Goal: Communication & Community: Share content

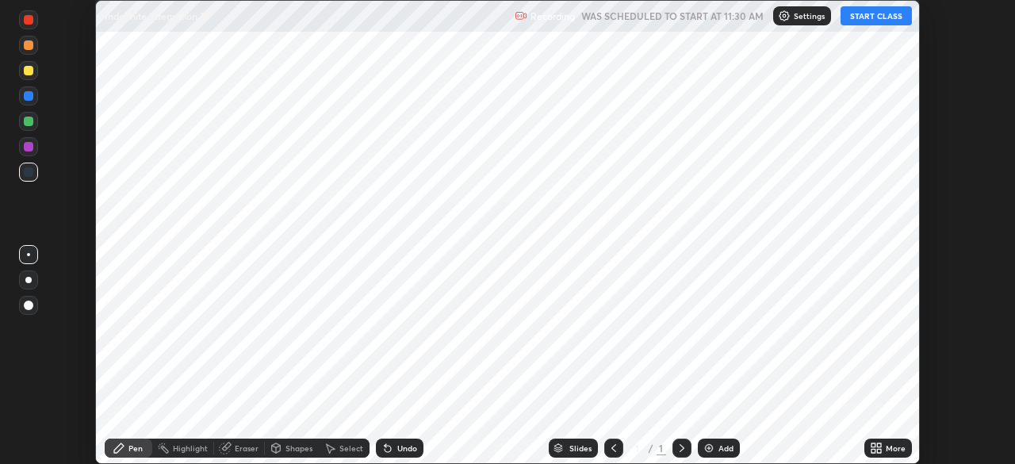
scroll to position [464, 1014]
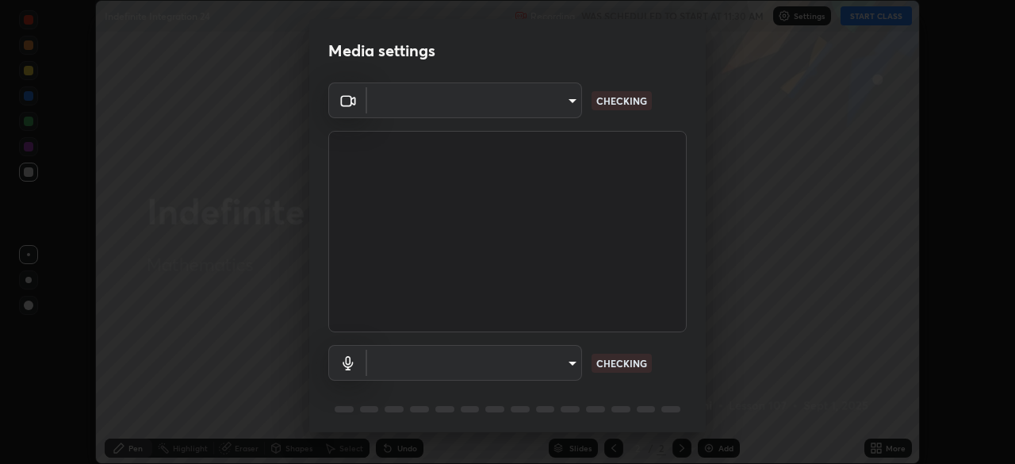
type input "68abbd0ba27f3b7b13d700706cc0a542acc53d6138fc99a51b3524be894f9c2a"
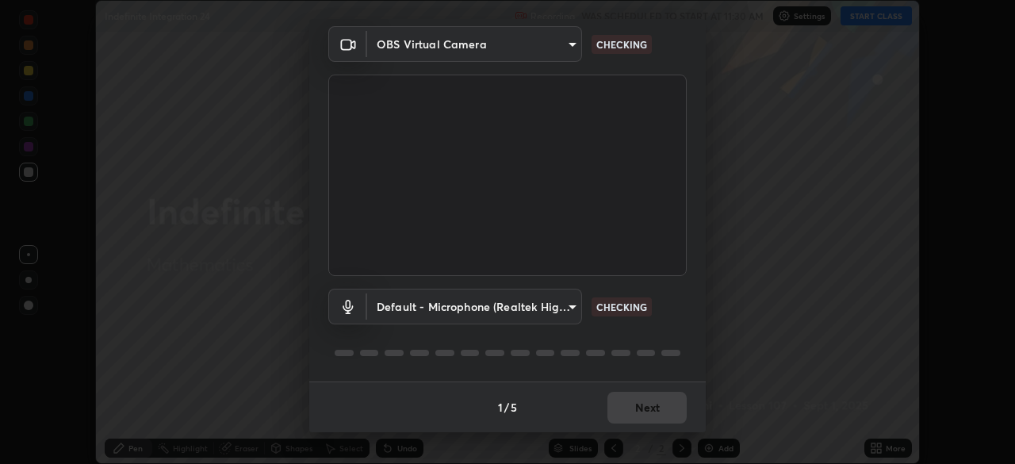
click at [663, 347] on div at bounding box center [507, 352] width 358 height 19
click at [669, 347] on div at bounding box center [507, 352] width 358 height 19
click at [670, 352] on div at bounding box center [670, 353] width 19 height 6
click at [564, 309] on body "Erase all Indefinite Integration 24 Recording WAS SCHEDULED TO START AT 11:30 A…" at bounding box center [507, 232] width 1015 height 464
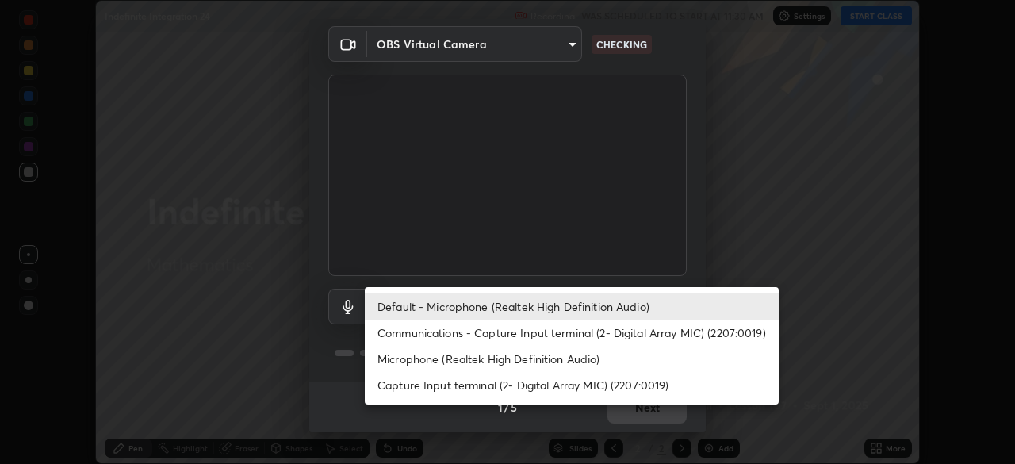
click at [559, 339] on li "Communications - Capture Input terminal (2- Digital Array MIC) (2207:0019)" at bounding box center [572, 333] width 414 height 26
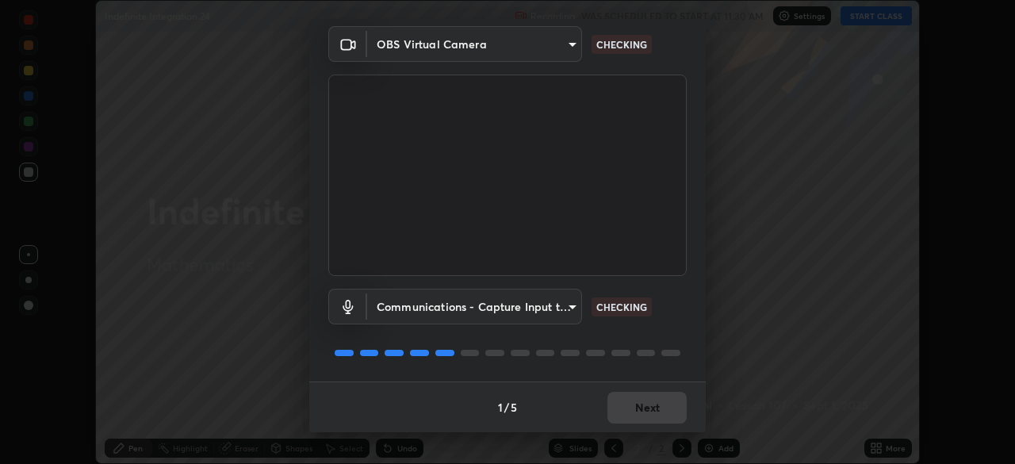
click at [560, 321] on body "Erase all Indefinite Integration 24 Recording WAS SCHEDULED TO START AT 11:30 A…" at bounding box center [507, 232] width 1015 height 464
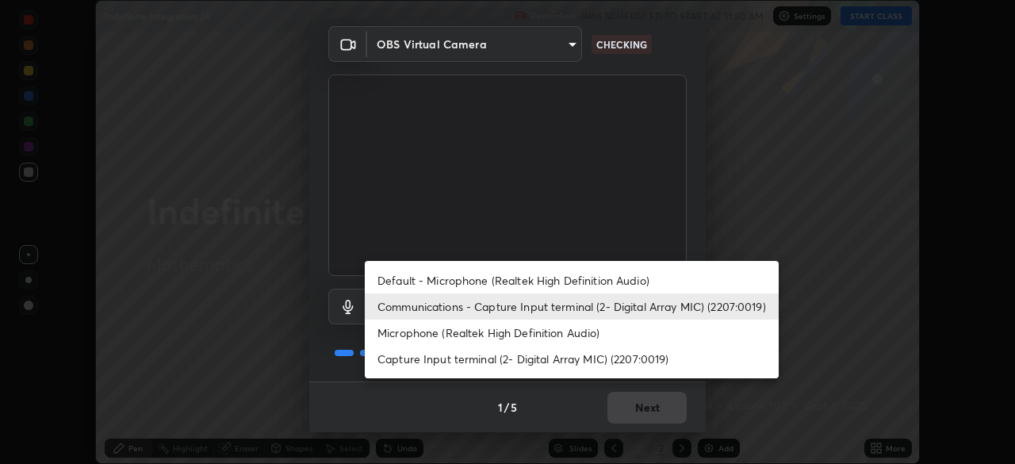
click at [573, 286] on li "Default - Microphone (Realtek High Definition Audio)" at bounding box center [572, 280] width 414 height 26
type input "default"
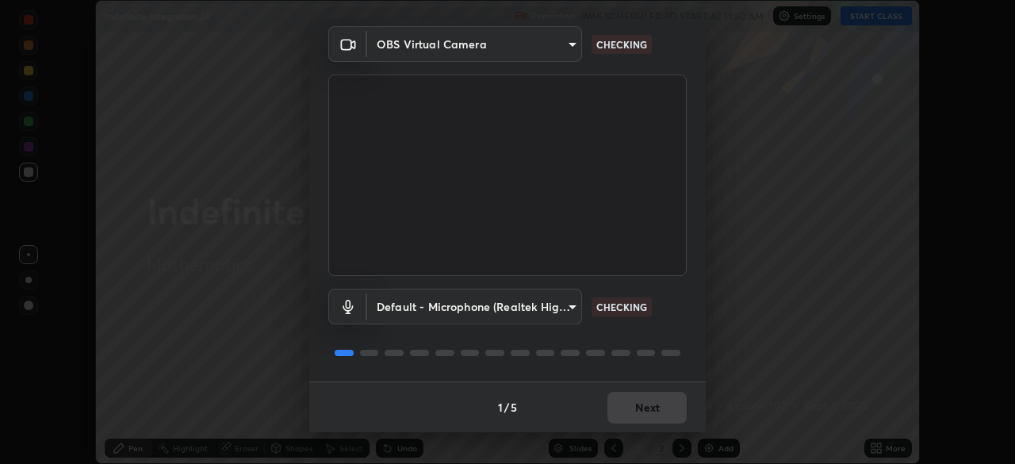
click at [614, 344] on div at bounding box center [507, 352] width 358 height 19
click at [623, 345] on div at bounding box center [507, 352] width 358 height 19
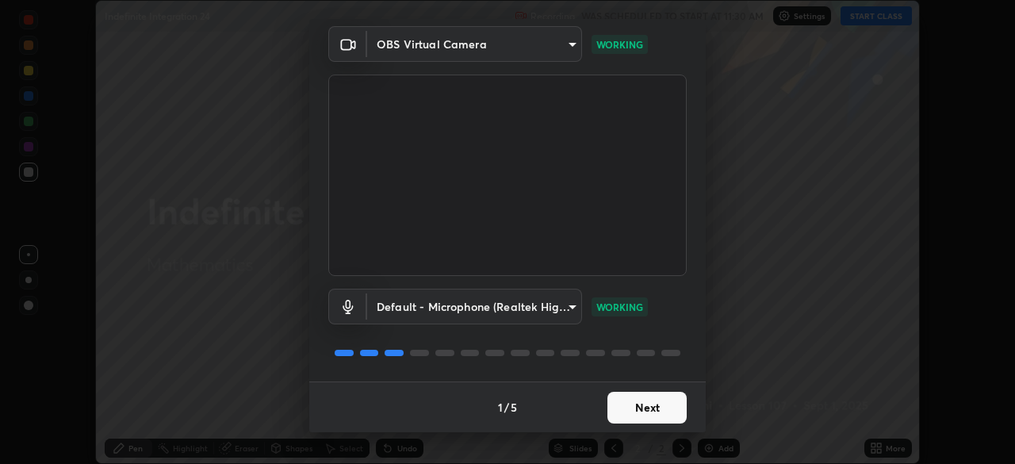
click at [654, 410] on button "Next" at bounding box center [647, 408] width 79 height 32
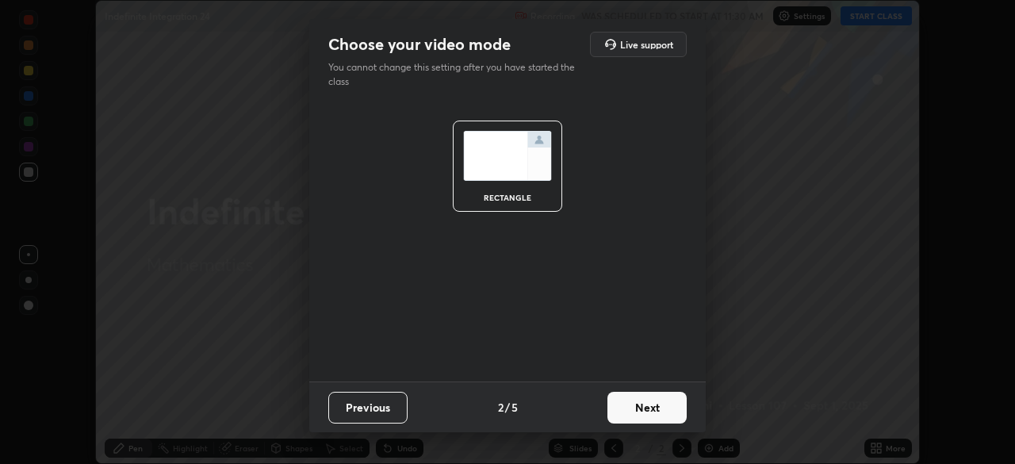
scroll to position [0, 0]
click at [650, 408] on button "Next" at bounding box center [647, 408] width 79 height 32
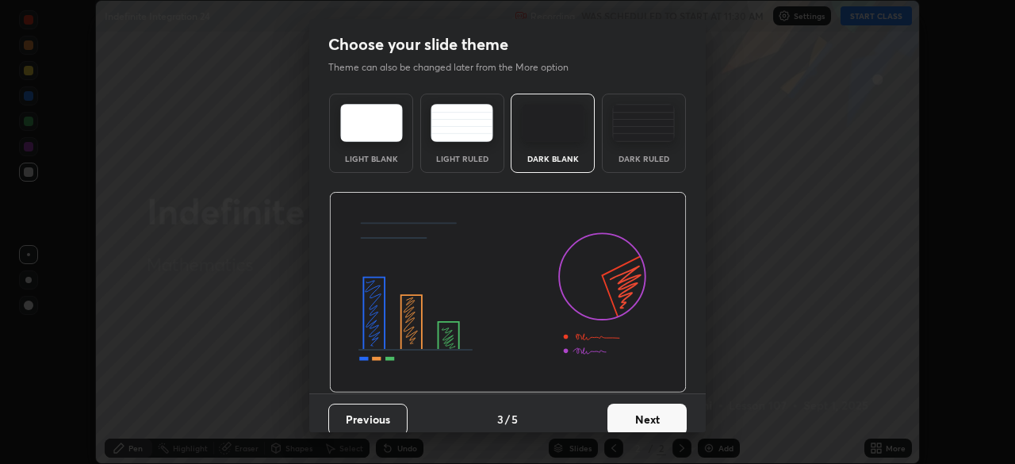
click at [650, 409] on button "Next" at bounding box center [647, 420] width 79 height 32
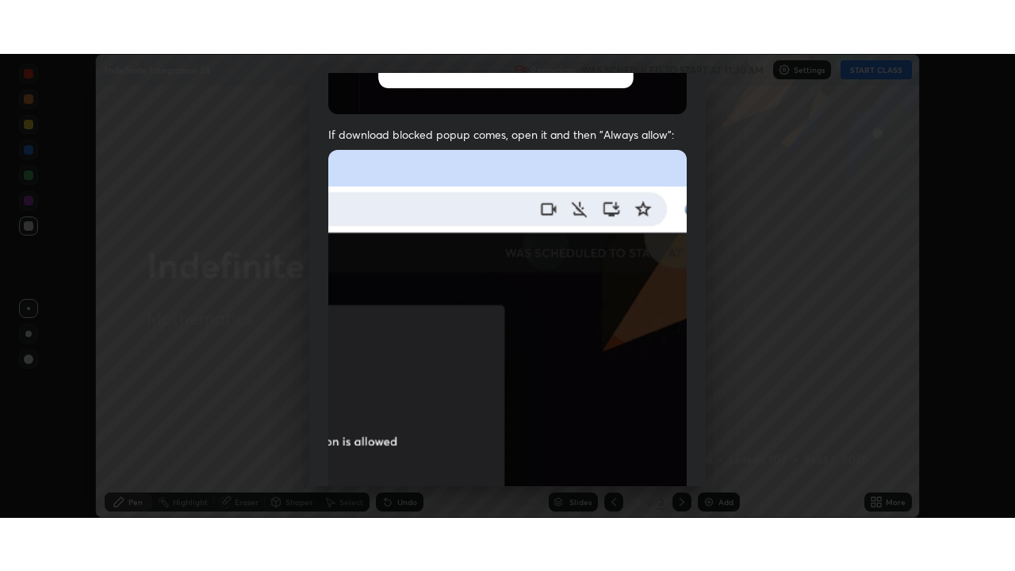
scroll to position [380, 0]
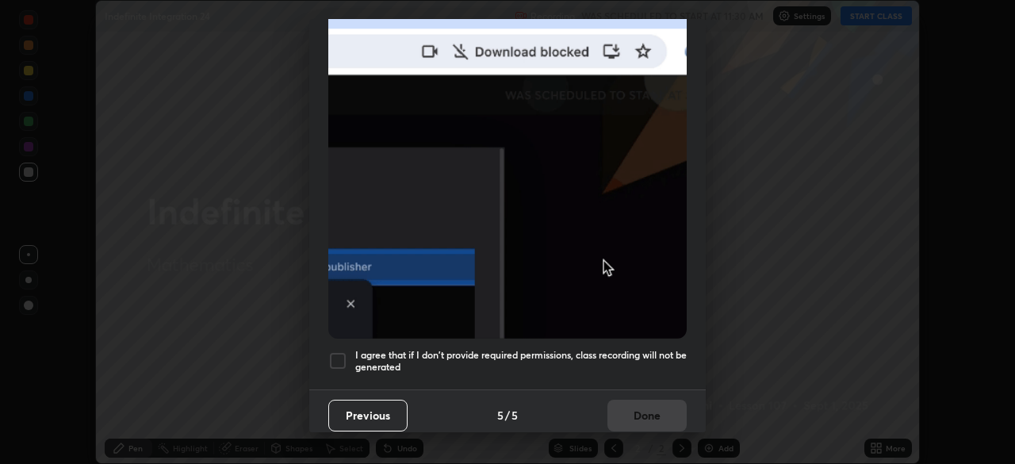
click at [343, 351] on div at bounding box center [337, 360] width 19 height 19
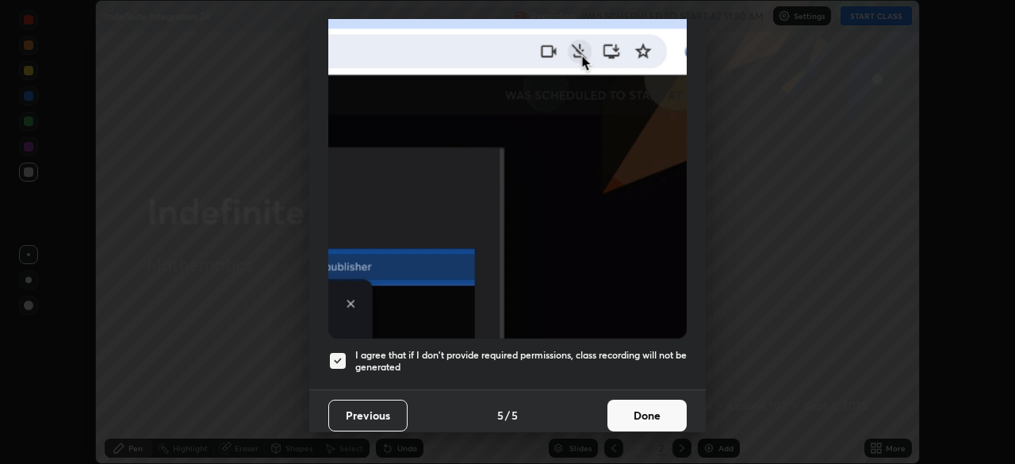
click at [632, 422] on button "Done" at bounding box center [647, 416] width 79 height 32
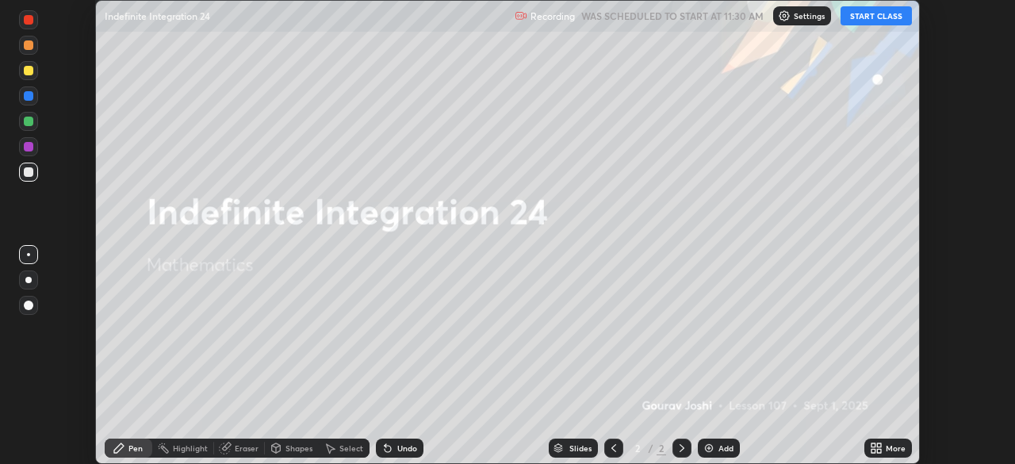
click at [872, 16] on button "START CLASS" at bounding box center [876, 15] width 71 height 19
click at [875, 447] on icon at bounding box center [874, 445] width 4 height 4
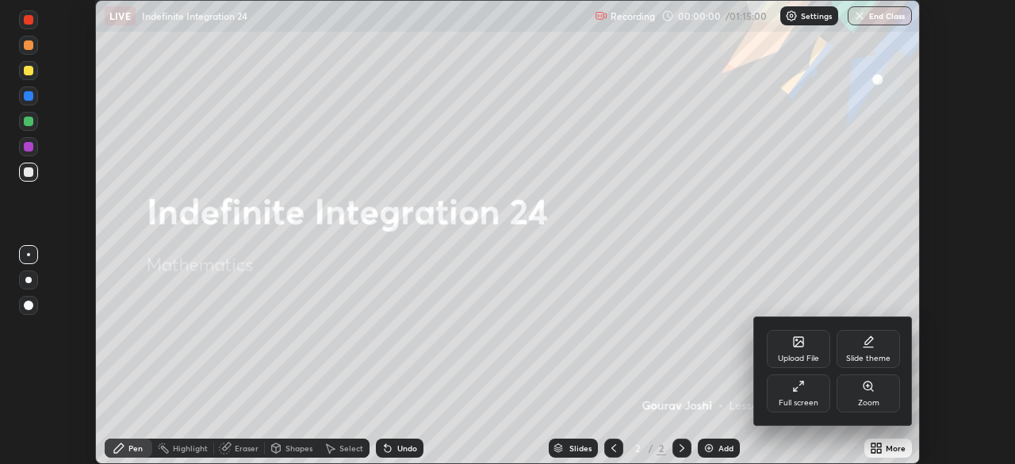
click at [784, 393] on div "Full screen" at bounding box center [798, 393] width 63 height 38
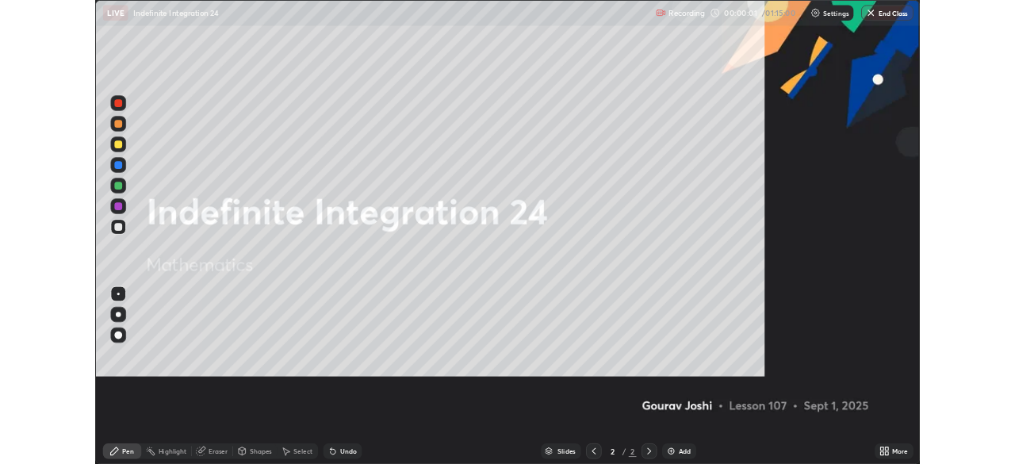
scroll to position [571, 1015]
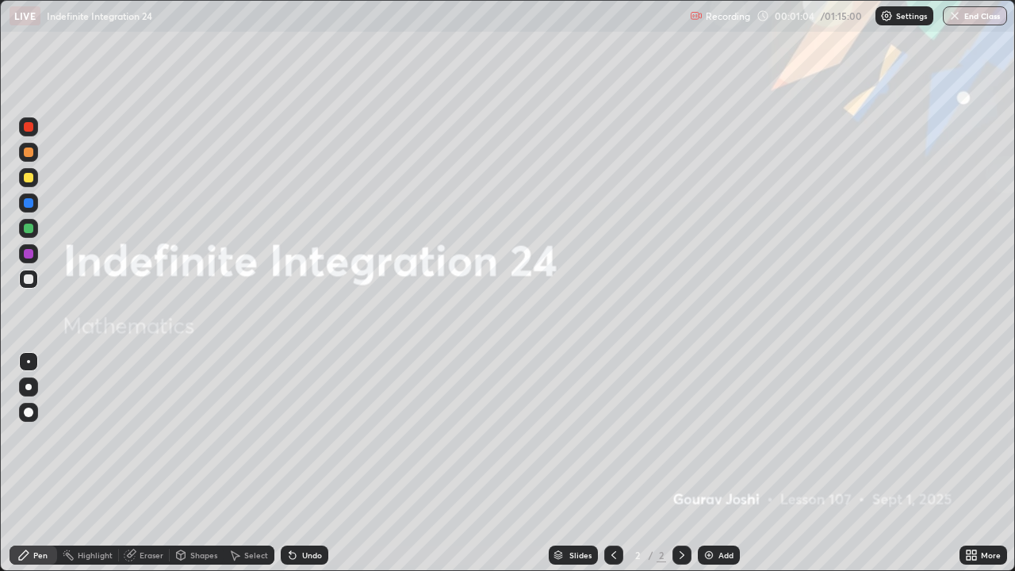
click at [711, 463] on img at bounding box center [709, 555] width 13 height 13
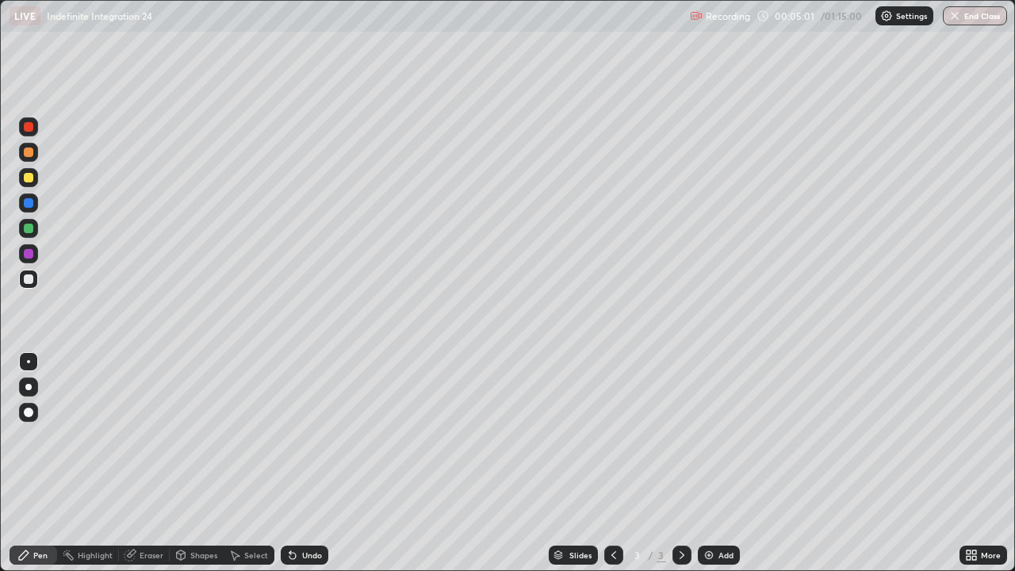
click at [28, 229] on div at bounding box center [29, 229] width 10 height 10
click at [28, 210] on div at bounding box center [28, 203] width 19 height 19
click at [27, 282] on div at bounding box center [29, 279] width 10 height 10
click at [712, 463] on img at bounding box center [709, 555] width 13 height 13
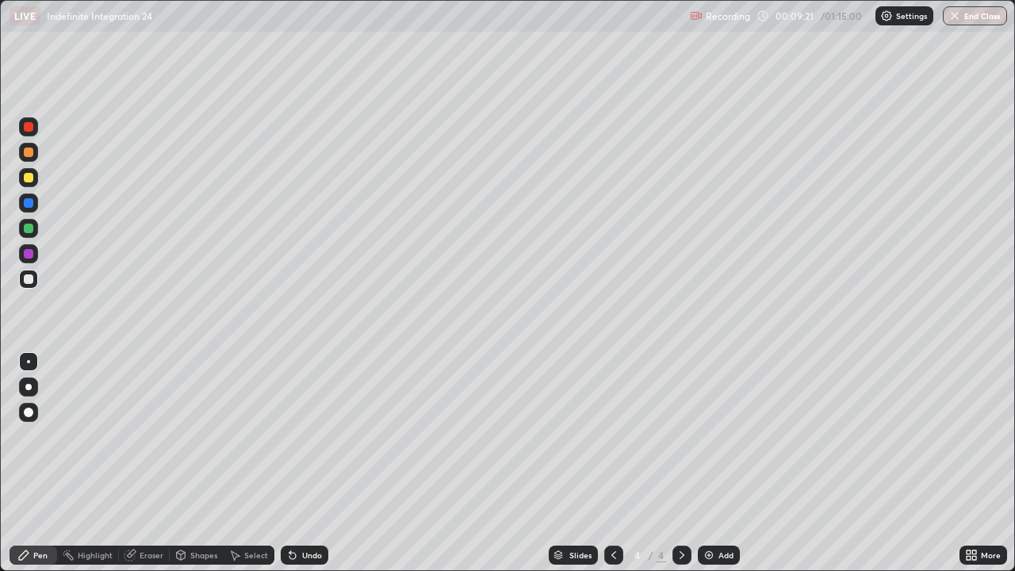
click at [21, 228] on div at bounding box center [28, 228] width 19 height 19
click at [29, 203] on div at bounding box center [29, 203] width 10 height 10
click at [30, 228] on div at bounding box center [29, 229] width 10 height 10
click at [32, 280] on div at bounding box center [29, 279] width 10 height 10
click at [29, 205] on div at bounding box center [29, 203] width 10 height 10
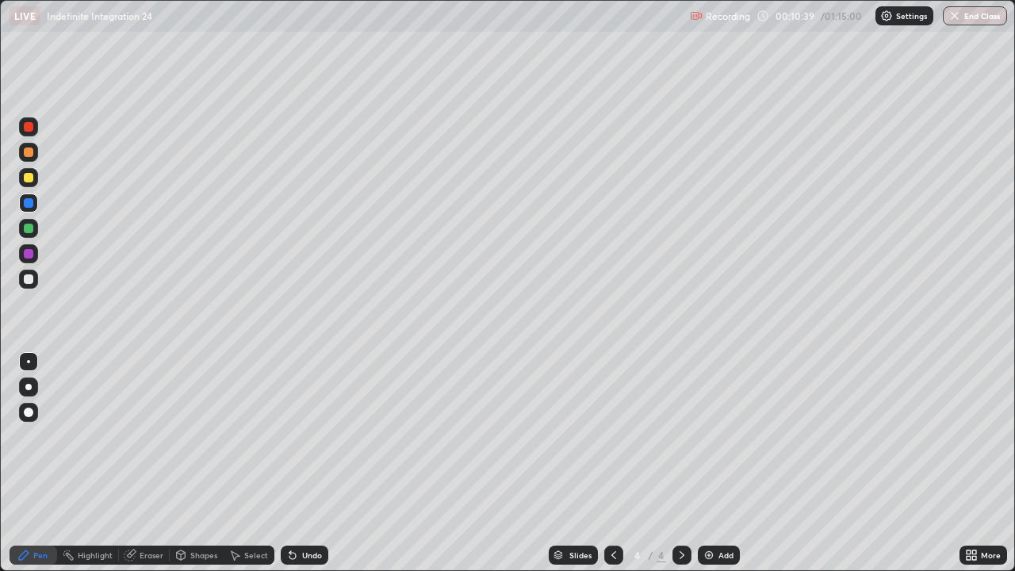
click at [149, 463] on div "Eraser" at bounding box center [144, 555] width 51 height 32
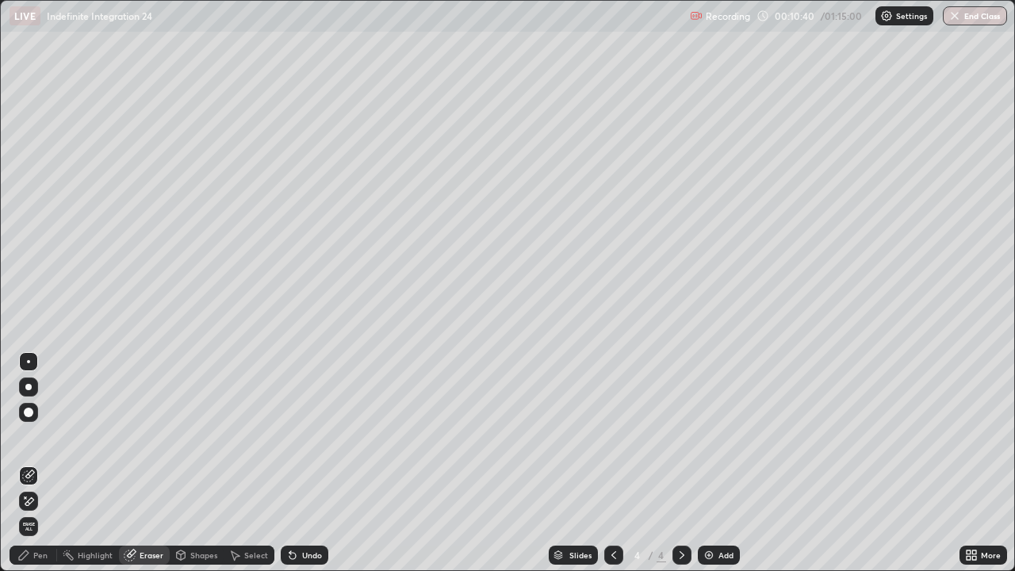
click at [28, 463] on icon at bounding box center [28, 501] width 13 height 13
click at [25, 463] on div "Pen" at bounding box center [34, 555] width 48 height 19
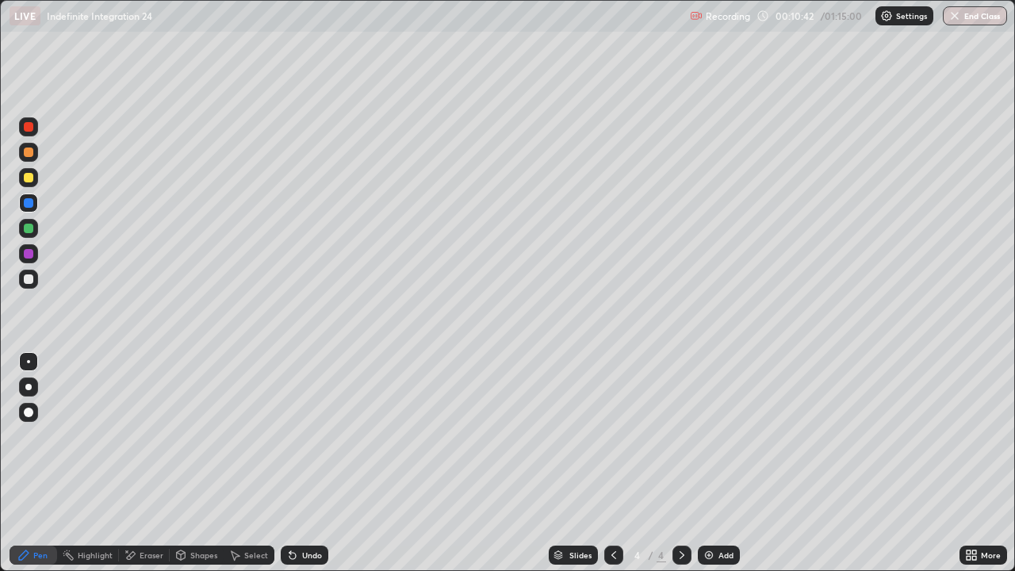
click at [27, 280] on div at bounding box center [29, 279] width 10 height 10
click at [148, 463] on div "Eraser" at bounding box center [144, 555] width 51 height 19
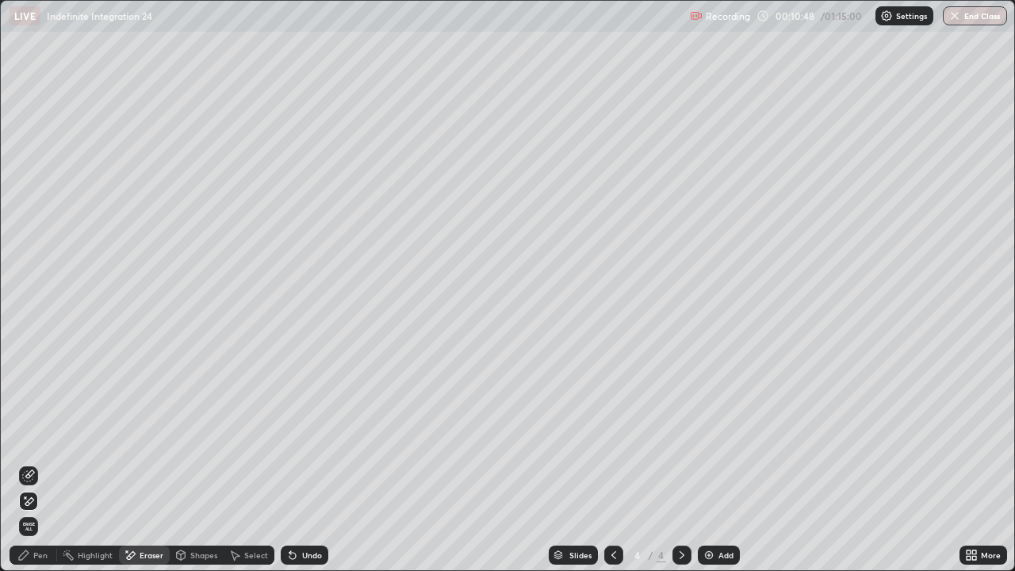
click at [31, 463] on div "Pen" at bounding box center [34, 555] width 48 height 19
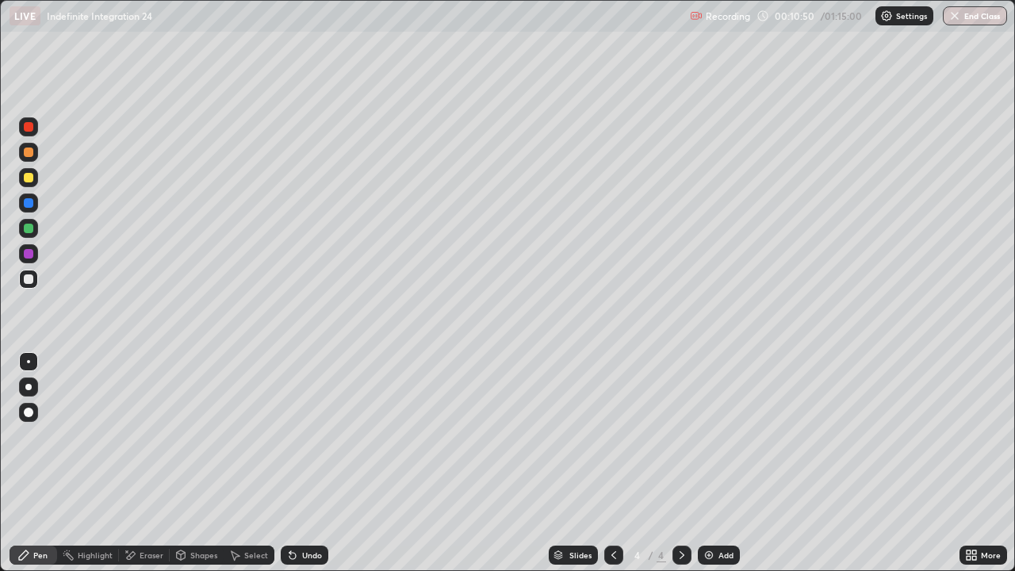
click at [23, 209] on div at bounding box center [28, 203] width 19 height 19
click at [21, 201] on div at bounding box center [28, 203] width 19 height 19
click at [30, 276] on div at bounding box center [29, 279] width 10 height 10
click at [33, 179] on div at bounding box center [29, 178] width 10 height 10
click at [36, 128] on div at bounding box center [28, 126] width 19 height 19
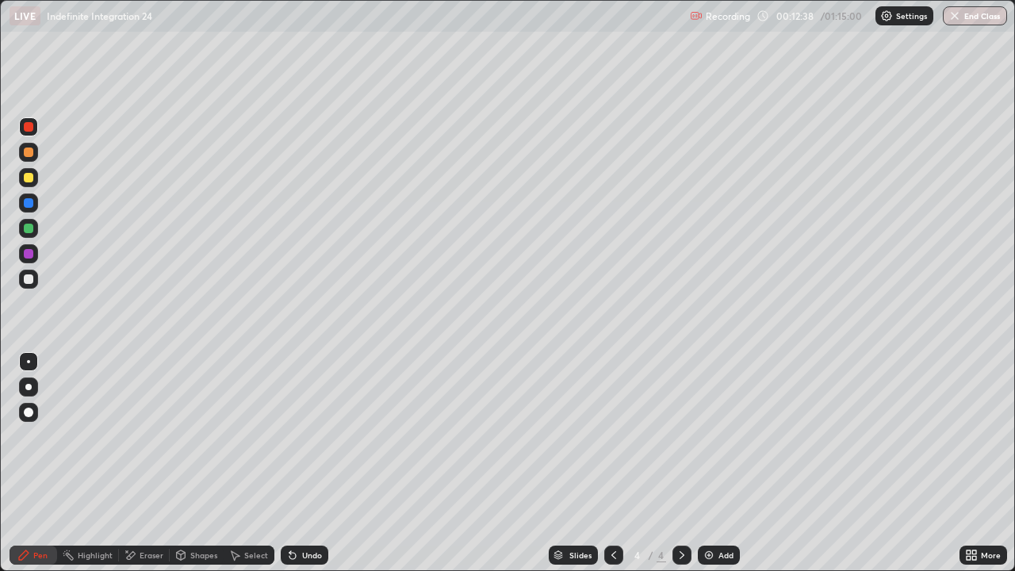
click at [25, 230] on div at bounding box center [29, 229] width 10 height 10
click at [28, 178] on div at bounding box center [29, 178] width 10 height 10
click at [708, 463] on img at bounding box center [709, 555] width 13 height 13
click at [609, 463] on icon at bounding box center [614, 555] width 13 height 13
click at [703, 463] on img at bounding box center [709, 555] width 13 height 13
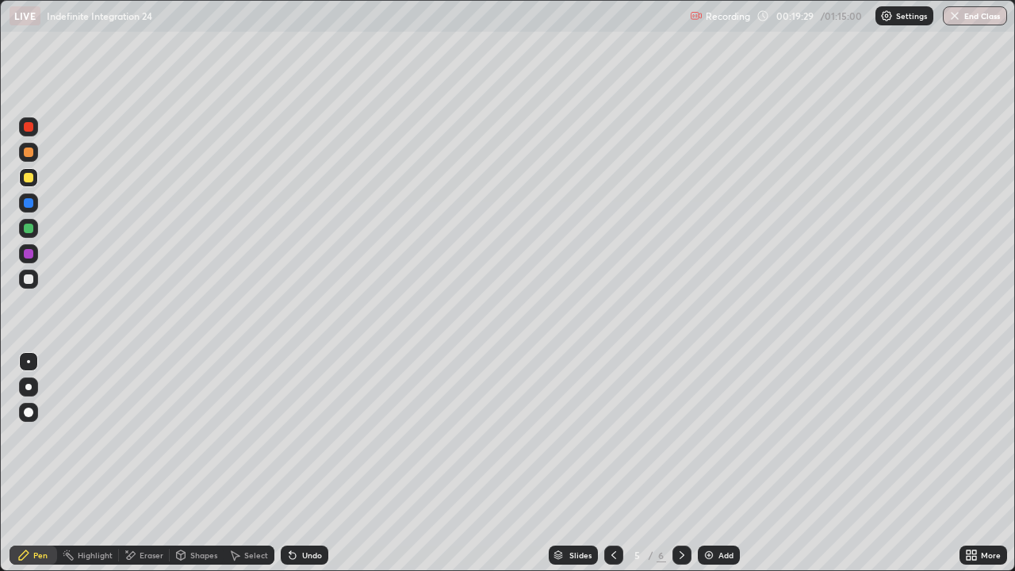
click at [608, 463] on div at bounding box center [613, 555] width 19 height 19
click at [612, 463] on icon at bounding box center [614, 555] width 13 height 13
click at [679, 463] on icon at bounding box center [682, 555] width 13 height 13
click at [680, 463] on icon at bounding box center [682, 555] width 5 height 8
click at [28, 154] on div at bounding box center [29, 153] width 10 height 10
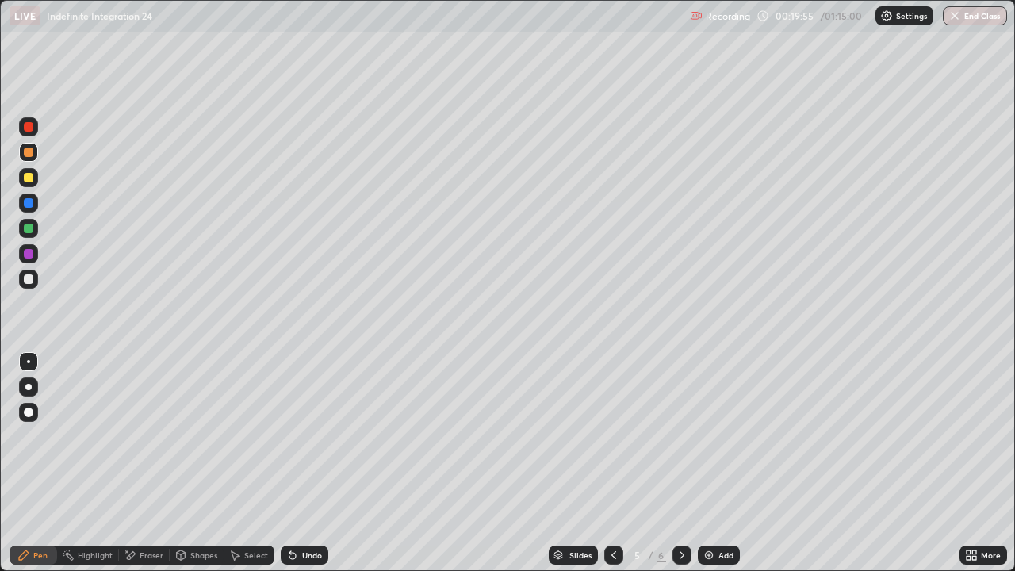
click at [29, 181] on div at bounding box center [29, 178] width 10 height 10
click at [29, 204] on div at bounding box center [29, 203] width 10 height 10
click at [30, 233] on div at bounding box center [28, 228] width 19 height 19
click at [31, 281] on div at bounding box center [29, 279] width 10 height 10
click at [309, 463] on div "Undo" at bounding box center [312, 555] width 20 height 8
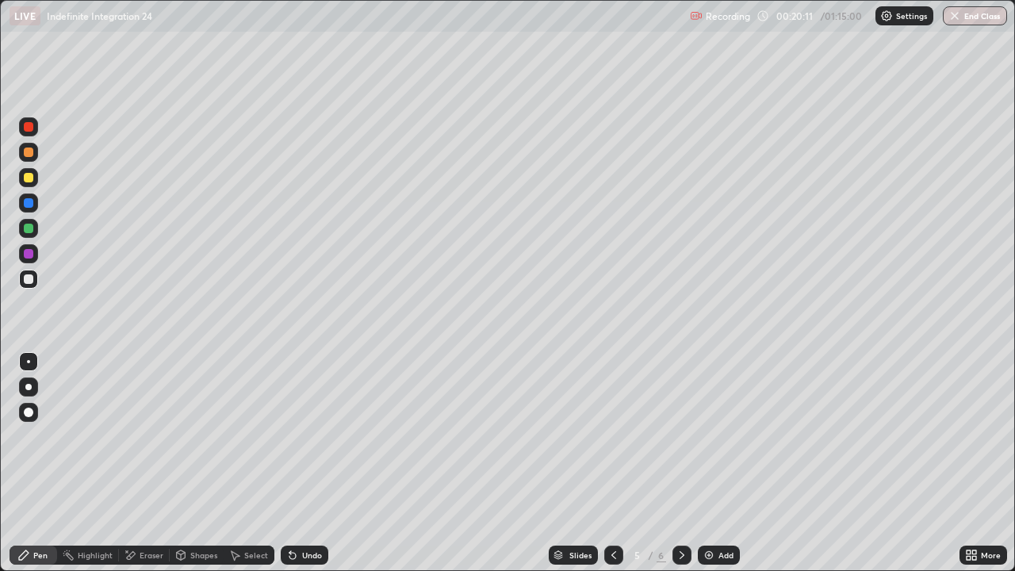
click at [320, 463] on div "Undo" at bounding box center [305, 555] width 48 height 19
click at [32, 131] on div at bounding box center [28, 126] width 19 height 19
click at [29, 151] on div at bounding box center [29, 153] width 10 height 10
click at [31, 178] on div at bounding box center [29, 178] width 10 height 10
click at [306, 463] on div "Undo" at bounding box center [301, 555] width 54 height 32
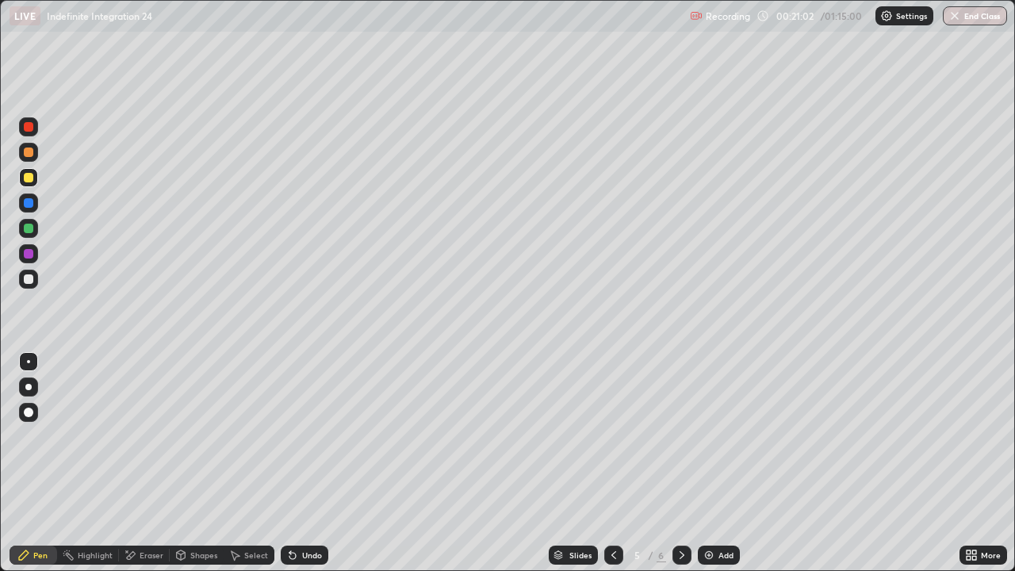
click at [33, 286] on div at bounding box center [28, 279] width 19 height 19
click at [314, 463] on div "Undo" at bounding box center [312, 555] width 20 height 8
click at [30, 282] on div at bounding box center [29, 279] width 10 height 10
click at [30, 237] on div at bounding box center [28, 228] width 19 height 19
click at [32, 184] on div at bounding box center [28, 177] width 19 height 19
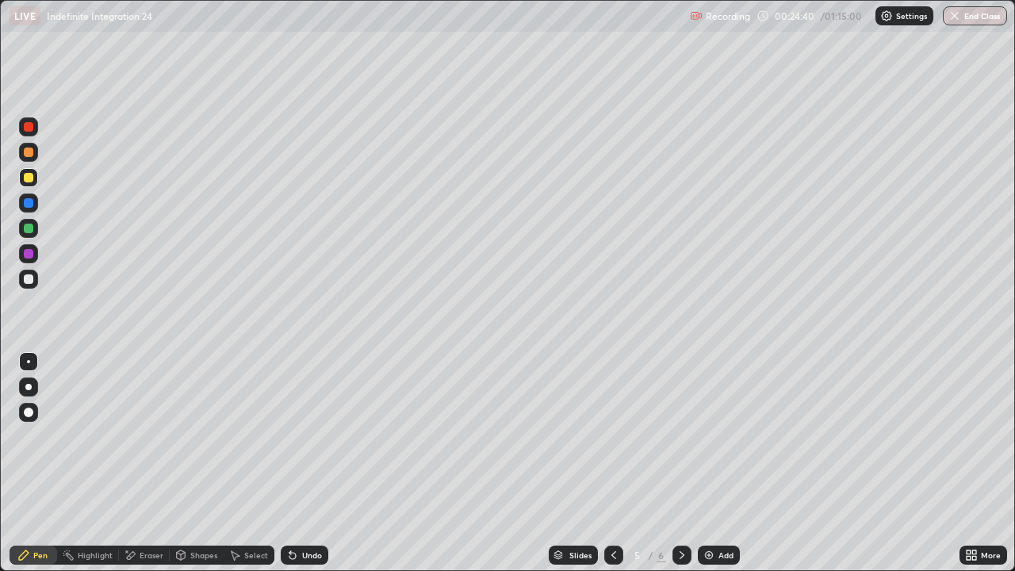
click at [714, 463] on div "Add" at bounding box center [719, 555] width 42 height 19
click at [680, 463] on icon at bounding box center [682, 555] width 13 height 13
click at [619, 463] on div at bounding box center [613, 555] width 19 height 19
click at [610, 463] on icon at bounding box center [614, 555] width 13 height 13
click at [676, 463] on icon at bounding box center [682, 555] width 13 height 13
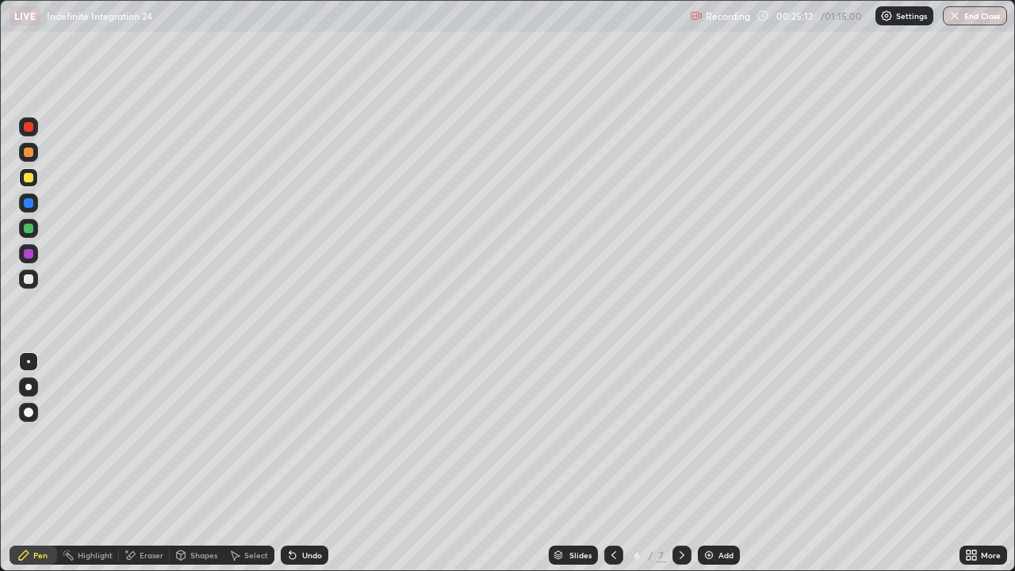
click at [34, 279] on div at bounding box center [28, 279] width 19 height 19
click at [612, 463] on icon at bounding box center [614, 555] width 13 height 13
click at [680, 463] on icon at bounding box center [682, 555] width 13 height 13
click at [256, 463] on div "Select" at bounding box center [256, 555] width 24 height 8
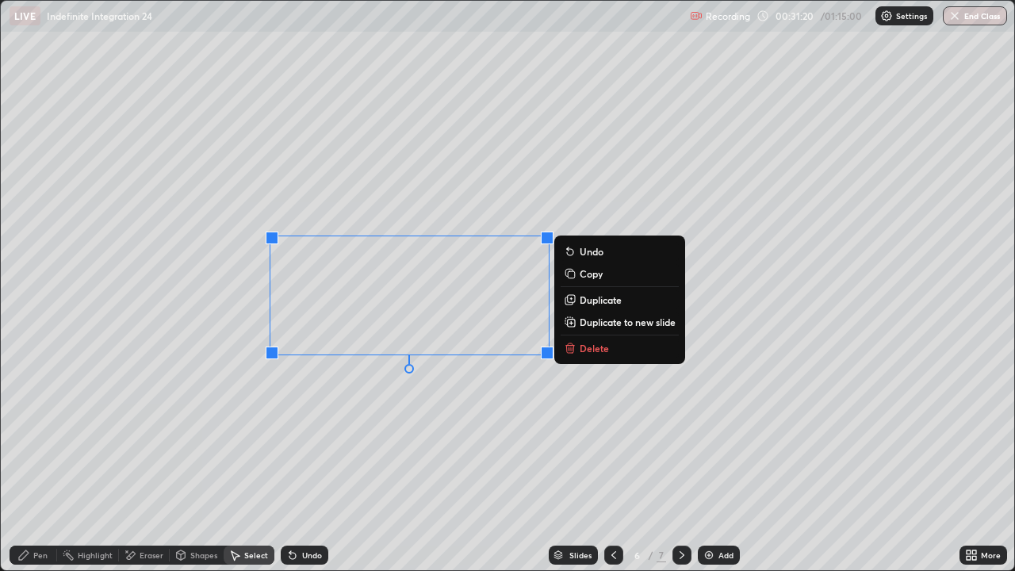
click at [601, 281] on button "Copy" at bounding box center [620, 273] width 118 height 19
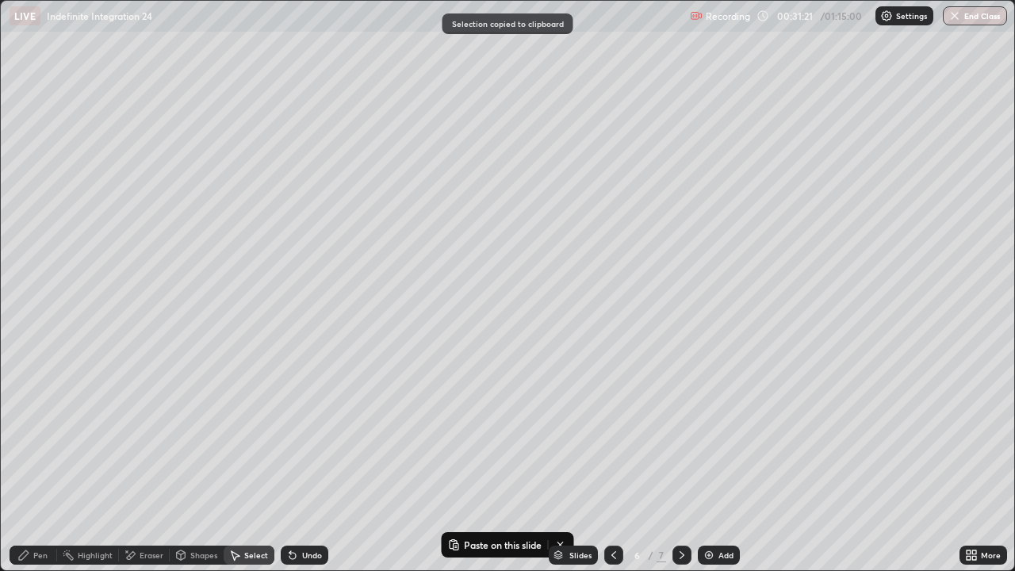
click at [678, 463] on icon at bounding box center [682, 555] width 13 height 13
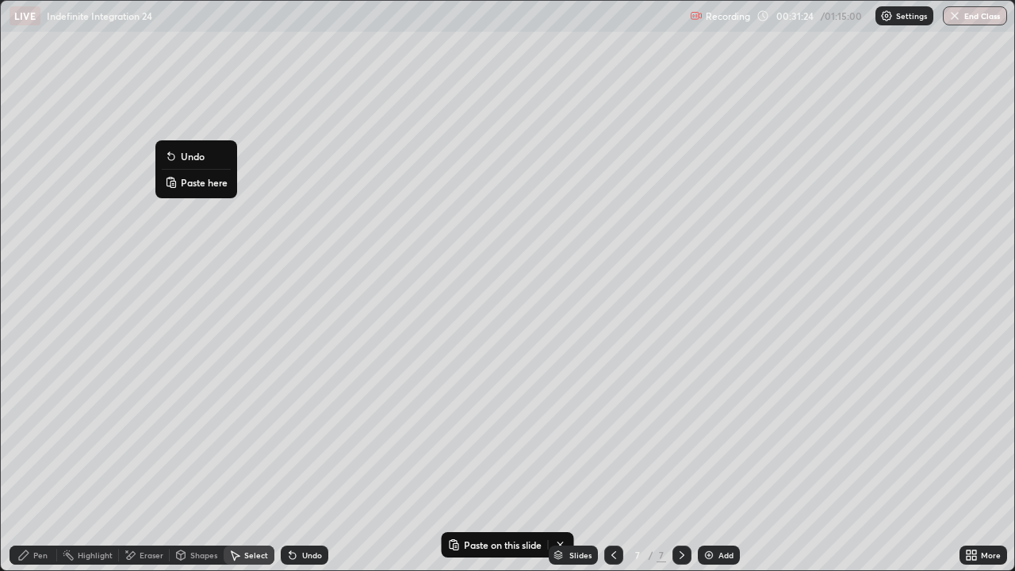
click at [198, 187] on p "Paste here" at bounding box center [204, 182] width 47 height 13
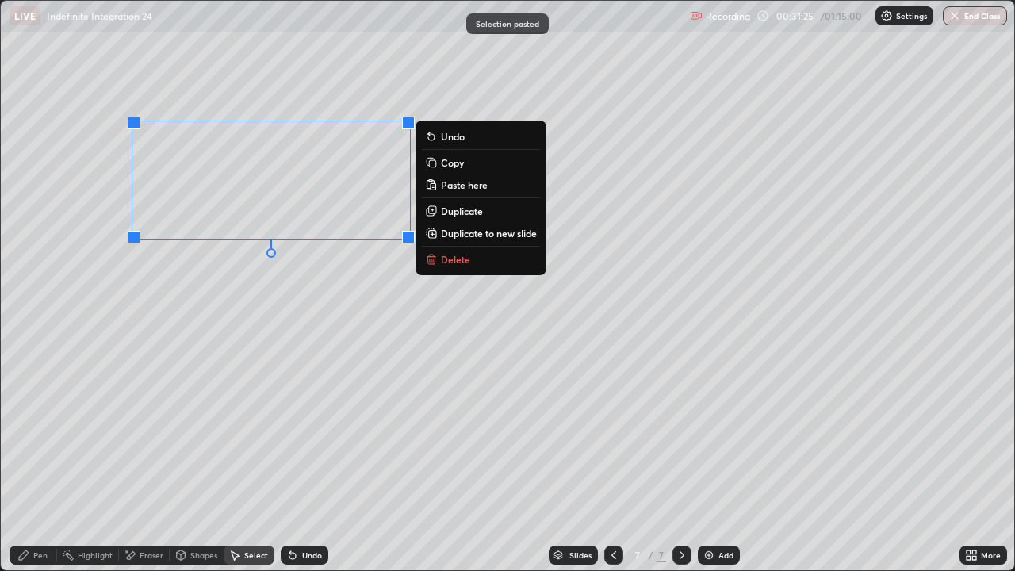
click at [203, 266] on div "0 ° Undo Copy Paste here Duplicate Duplicate to new slide Delete" at bounding box center [508, 285] width 1014 height 569
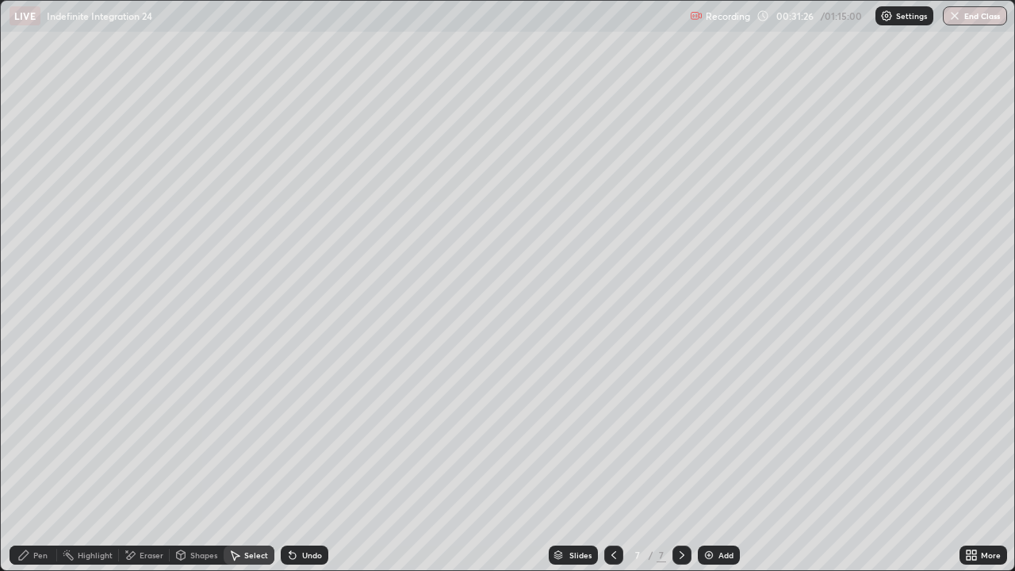
click at [151, 463] on div "Eraser" at bounding box center [152, 555] width 24 height 8
click at [56, 463] on div "Pen" at bounding box center [34, 555] width 48 height 19
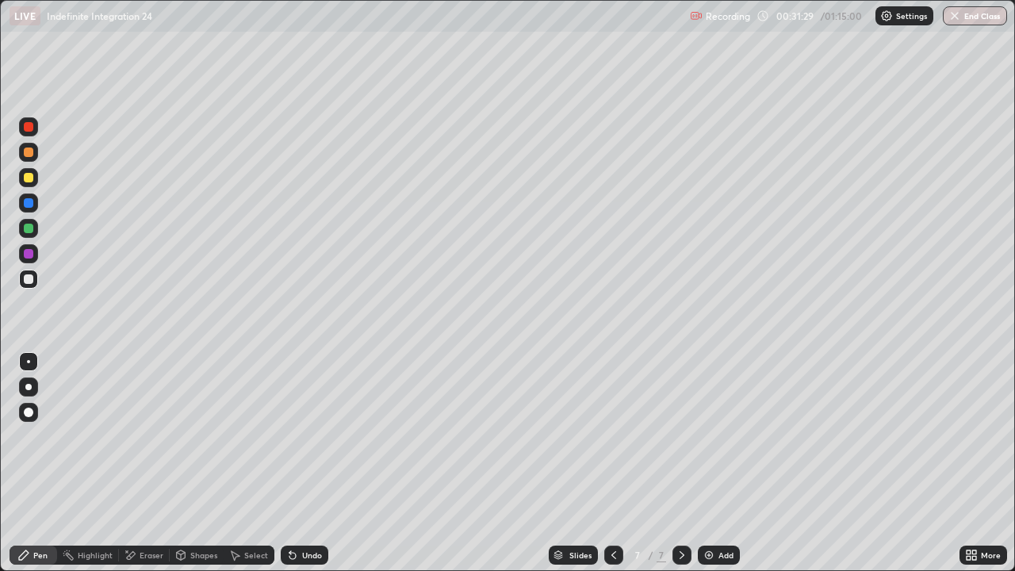
click at [29, 280] on div at bounding box center [29, 279] width 10 height 10
click at [147, 463] on div "Eraser" at bounding box center [152, 555] width 24 height 8
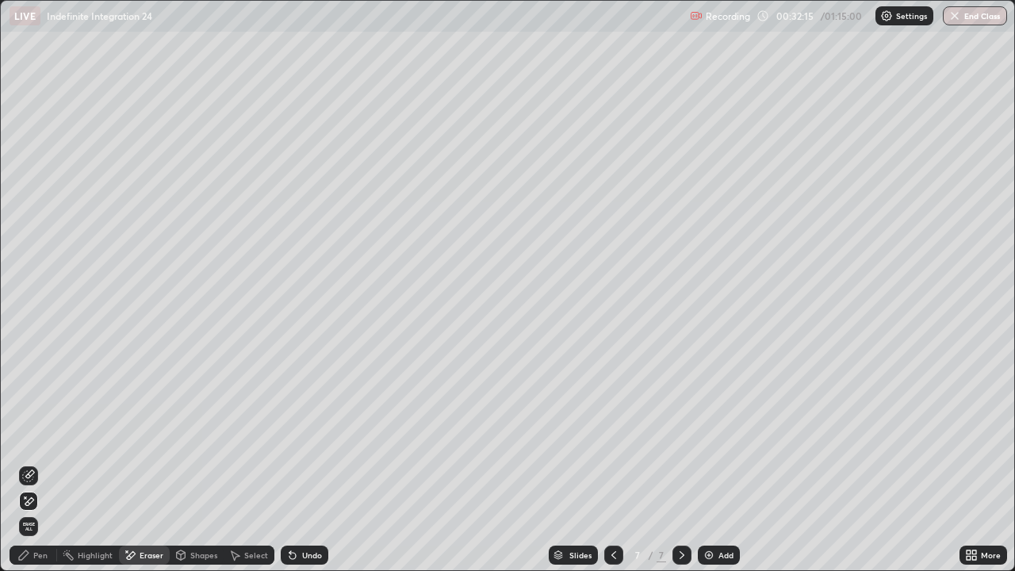
click at [36, 463] on div "Pen" at bounding box center [34, 555] width 48 height 19
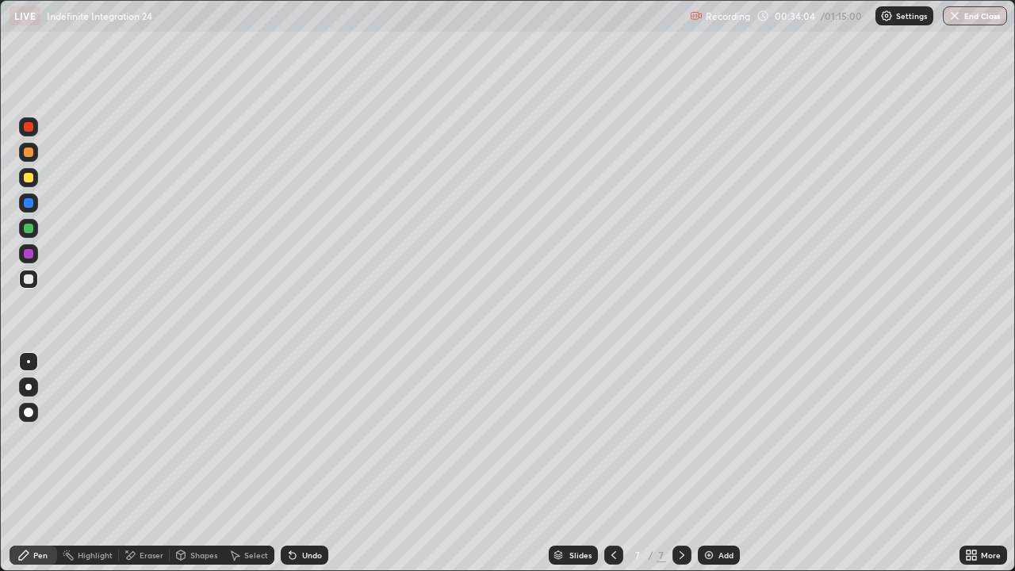
click at [707, 463] on img at bounding box center [709, 555] width 13 height 13
click at [32, 196] on div at bounding box center [28, 203] width 19 height 19
click at [33, 186] on div at bounding box center [28, 177] width 19 height 19
click at [297, 463] on div "Undo" at bounding box center [301, 555] width 54 height 32
click at [298, 463] on div "Undo" at bounding box center [305, 555] width 48 height 19
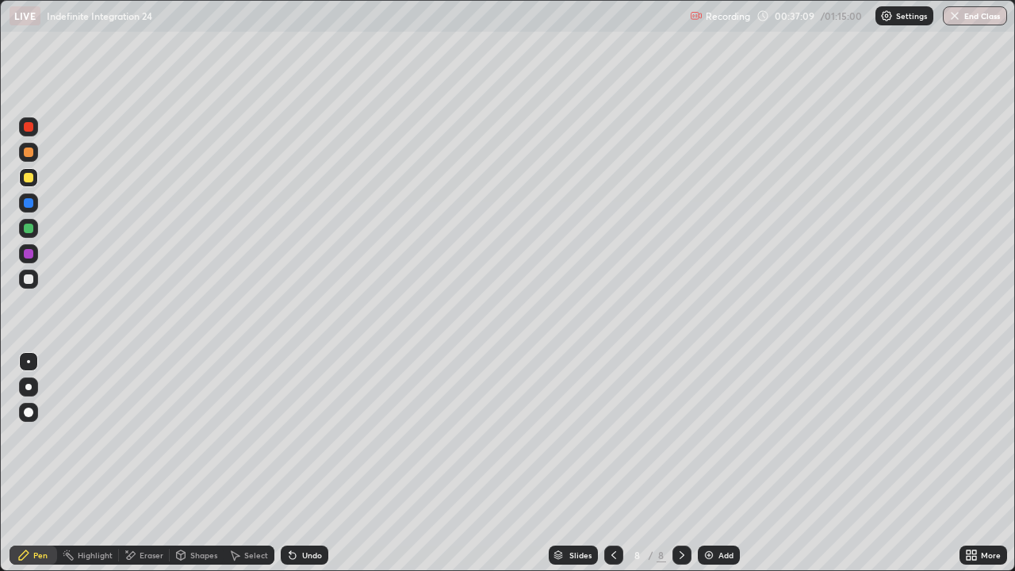
click at [300, 463] on div "Undo" at bounding box center [301, 555] width 54 height 32
click at [144, 463] on div "Eraser" at bounding box center [152, 555] width 24 height 8
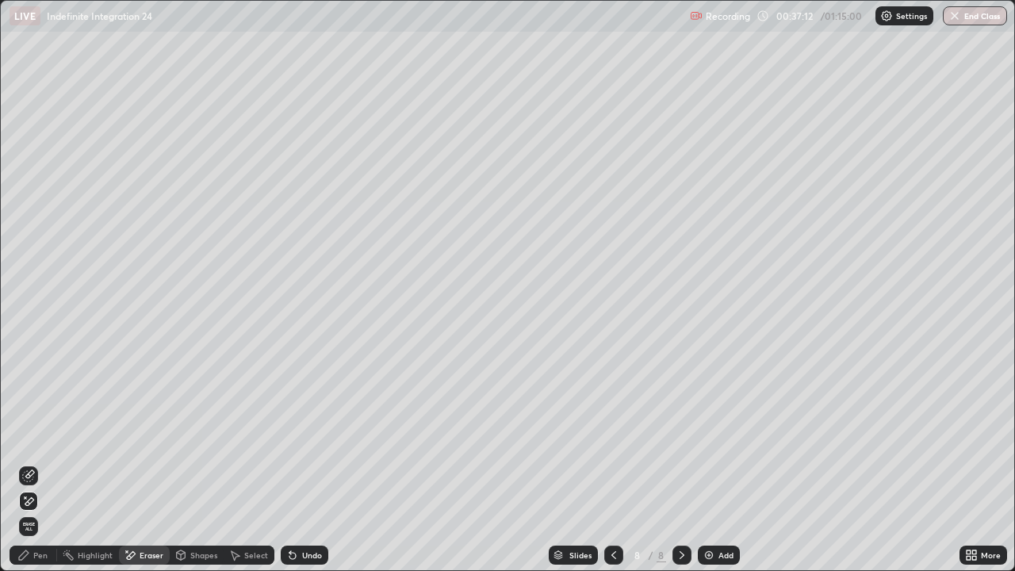
click at [29, 463] on div "Pen" at bounding box center [34, 555] width 48 height 19
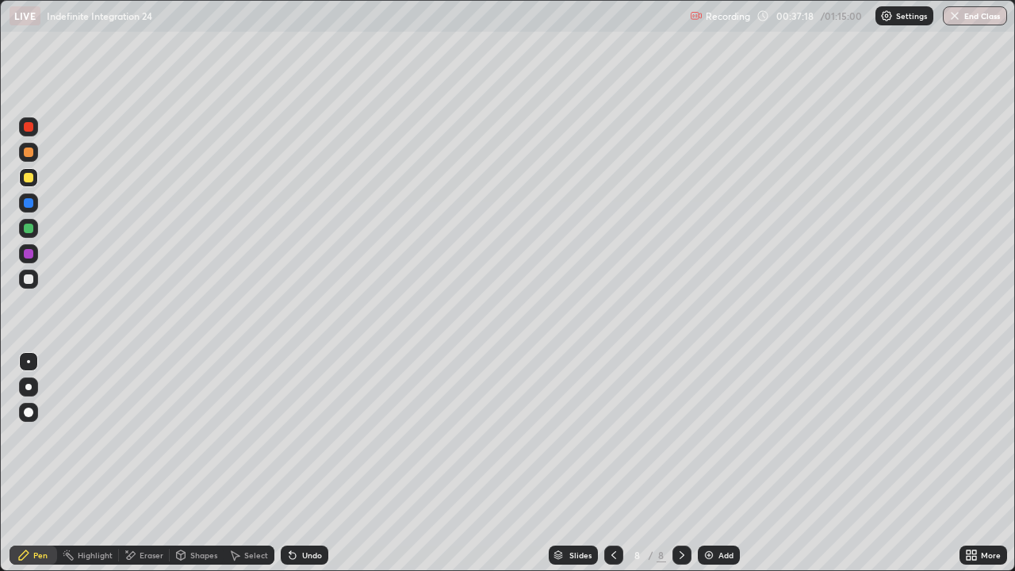
click at [27, 278] on div at bounding box center [29, 279] width 10 height 10
click at [323, 463] on div "Undo" at bounding box center [305, 555] width 48 height 19
click at [321, 463] on div "Undo" at bounding box center [305, 555] width 48 height 19
click at [324, 463] on div "Undo" at bounding box center [305, 555] width 48 height 19
click at [713, 463] on img at bounding box center [709, 555] width 13 height 13
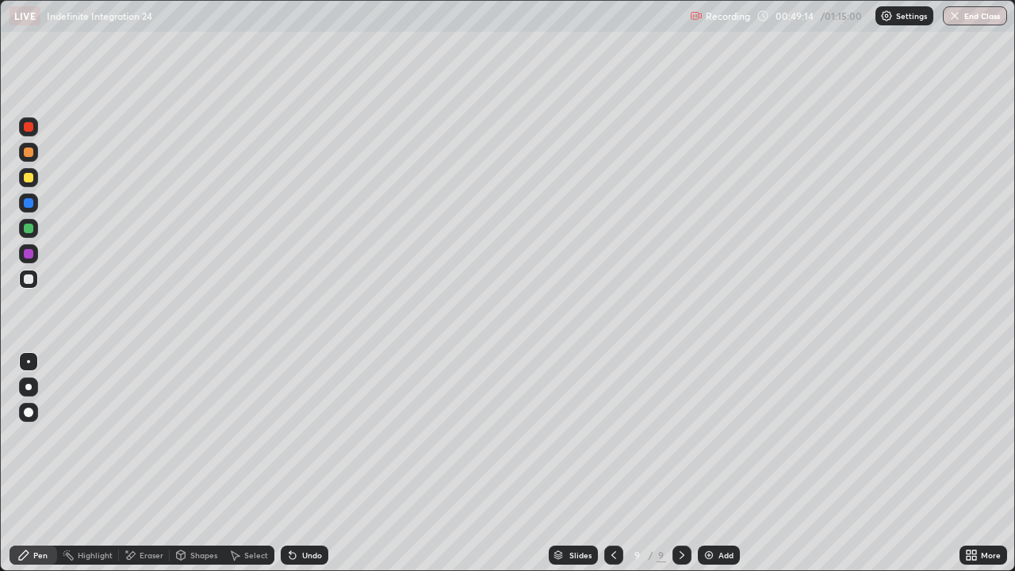
click at [35, 185] on div at bounding box center [28, 177] width 19 height 19
click at [711, 463] on img at bounding box center [709, 555] width 13 height 13
click at [28, 286] on div at bounding box center [28, 279] width 19 height 19
click at [28, 229] on div at bounding box center [29, 229] width 10 height 10
click at [28, 283] on div at bounding box center [29, 279] width 10 height 10
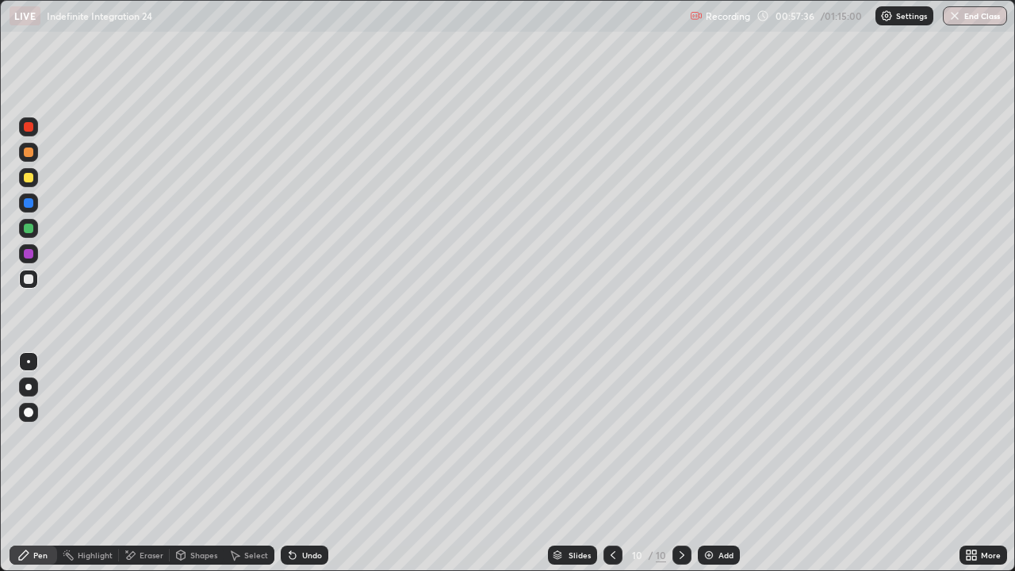
click at [155, 463] on div "Eraser" at bounding box center [152, 555] width 24 height 8
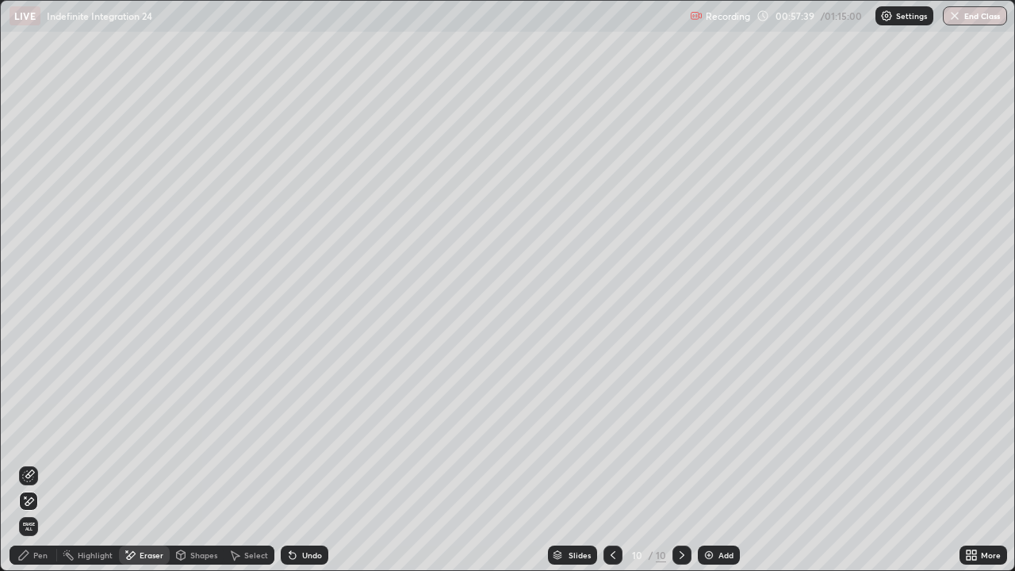
click at [49, 463] on div "Pen" at bounding box center [34, 555] width 48 height 19
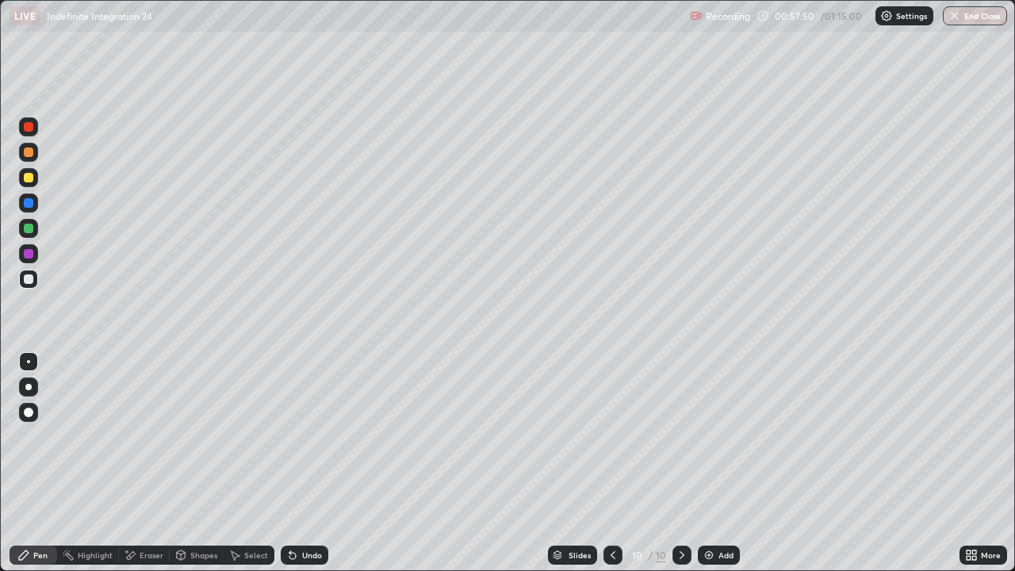
click at [872, 463] on div "Slides 10 / 10 Add" at bounding box center [643, 555] width 631 height 32
click at [263, 463] on div "Select" at bounding box center [256, 555] width 24 height 8
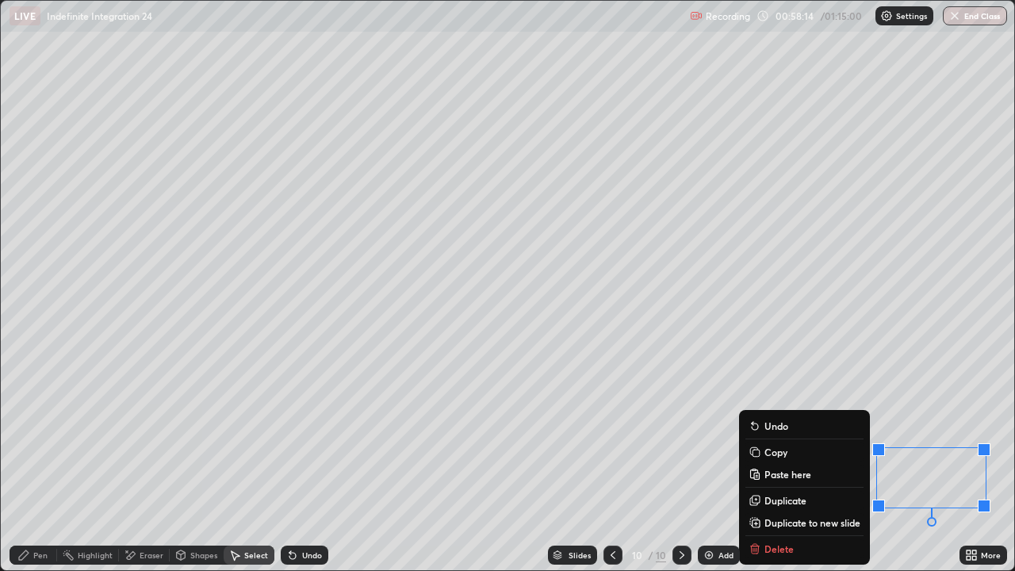
click at [786, 459] on button "Copy" at bounding box center [805, 452] width 118 height 19
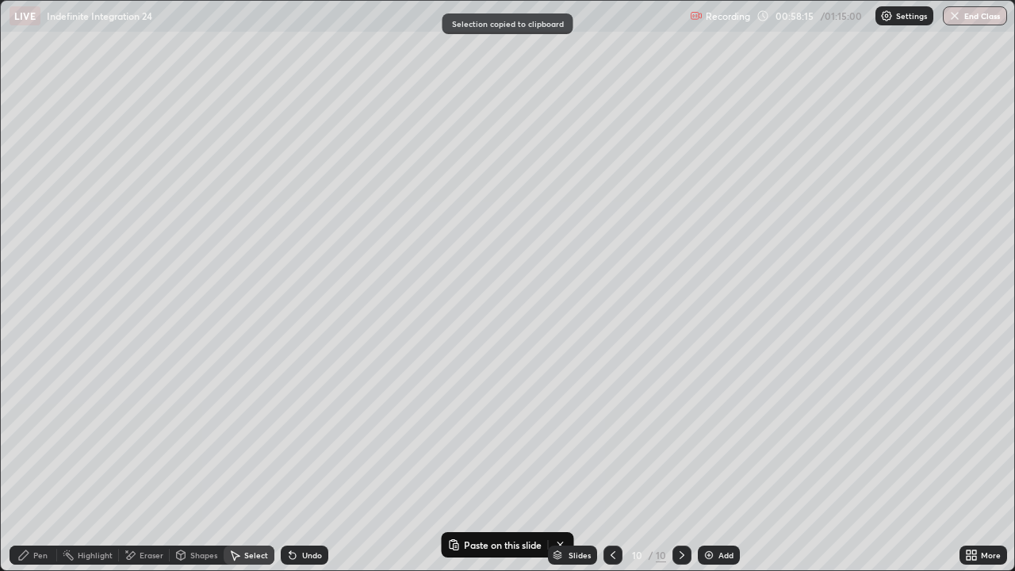
click at [722, 463] on div "Add" at bounding box center [726, 555] width 15 height 8
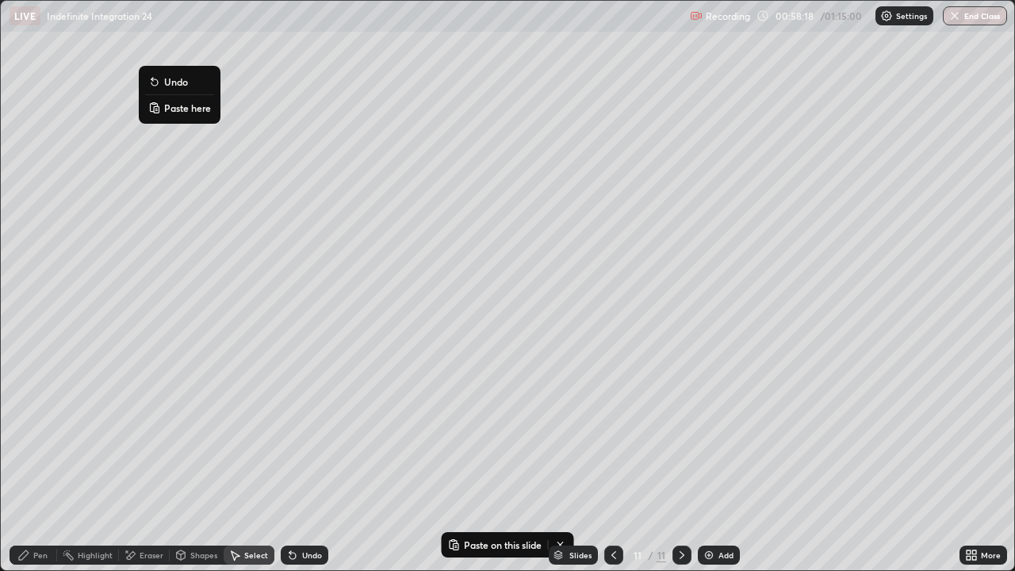
click at [151, 107] on icon at bounding box center [154, 108] width 7 height 8
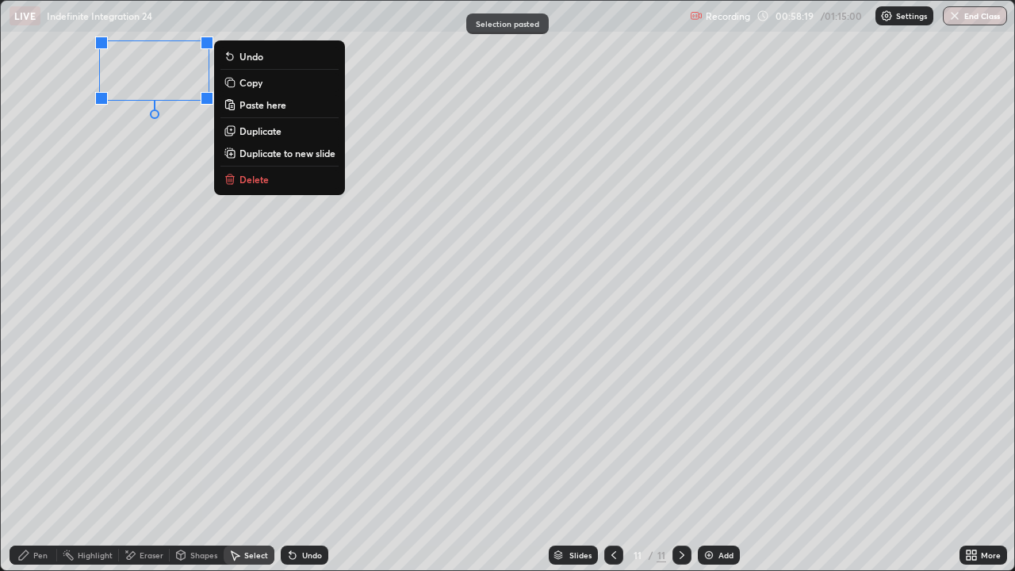
click at [99, 212] on div "0 ° Undo Copy Paste here Duplicate Duplicate to new slide Delete" at bounding box center [508, 285] width 1014 height 569
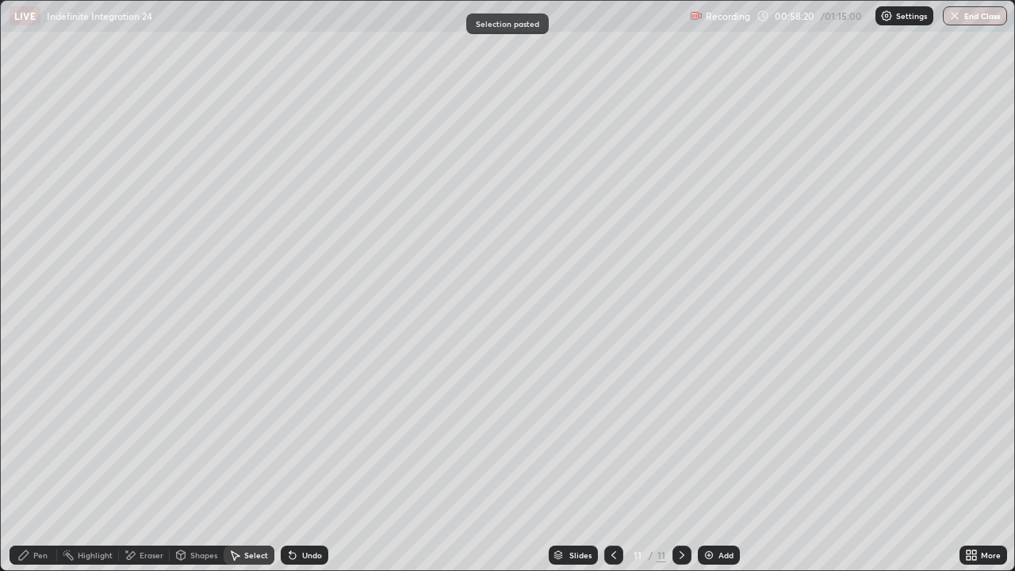
click at [37, 463] on div "Pen" at bounding box center [40, 555] width 14 height 8
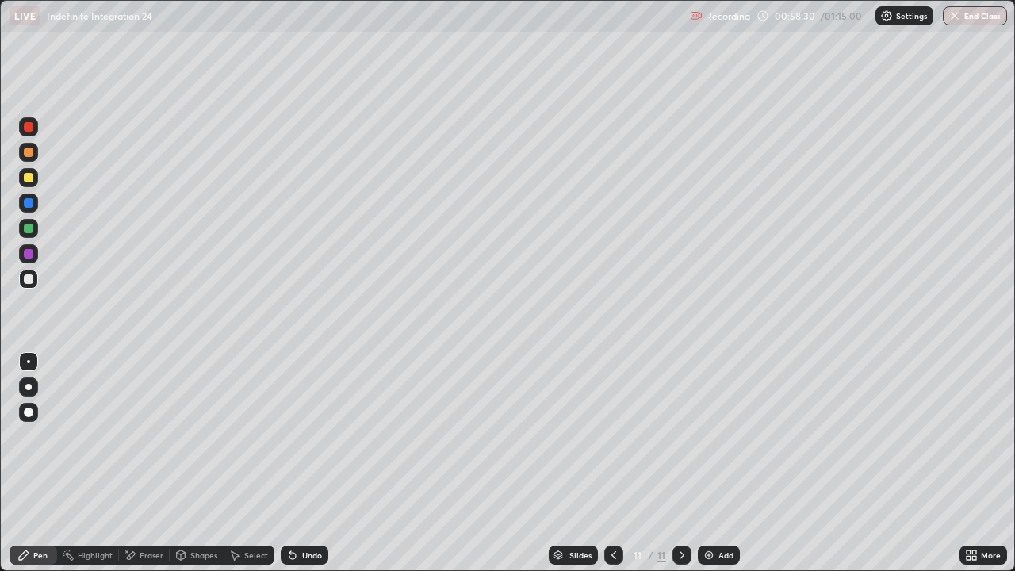
click at [310, 463] on div "Undo" at bounding box center [312, 555] width 20 height 8
click at [29, 255] on div at bounding box center [29, 254] width 10 height 10
click at [615, 463] on div at bounding box center [613, 555] width 19 height 32
click at [683, 463] on icon at bounding box center [682, 555] width 13 height 13
click at [971, 12] on button "End Class" at bounding box center [976, 15] width 63 height 19
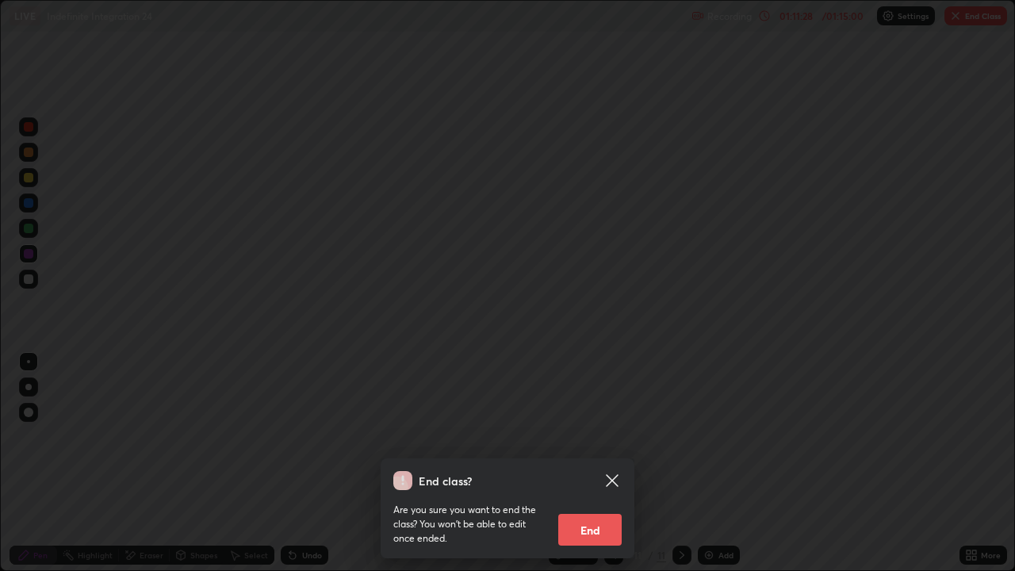
click at [591, 463] on button "End" at bounding box center [589, 530] width 63 height 32
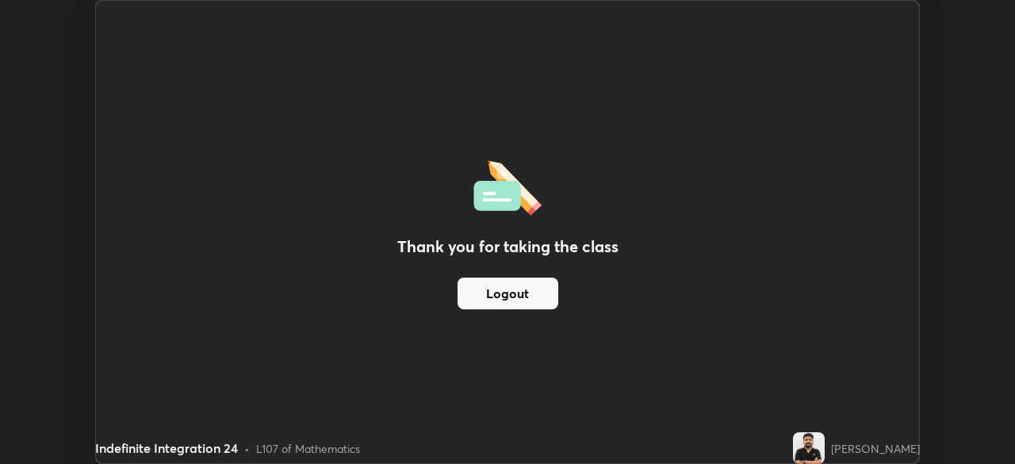
scroll to position [78848, 78297]
click at [533, 298] on button "Logout" at bounding box center [508, 294] width 101 height 32
